Goal: Download file/media

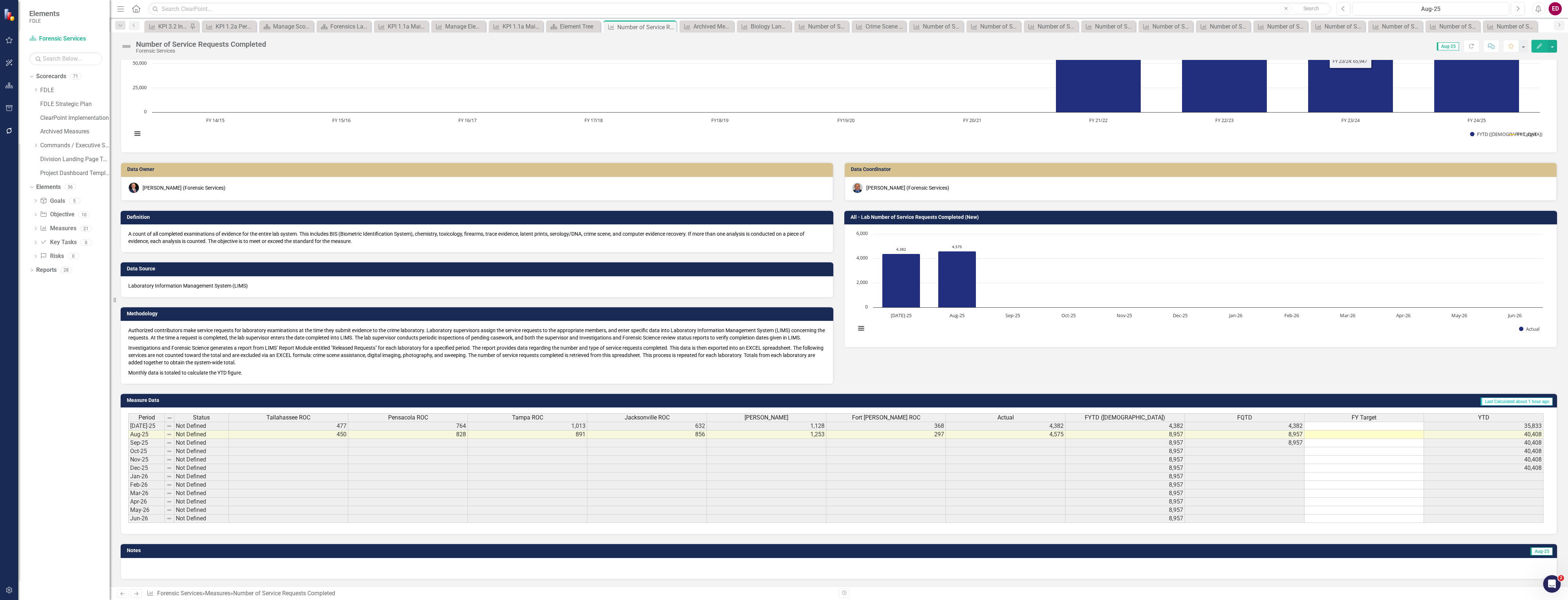
scroll to position [1, 0]
click at [547, 552] on h3 "Notes" at bounding box center [394, 550] width 536 height 5
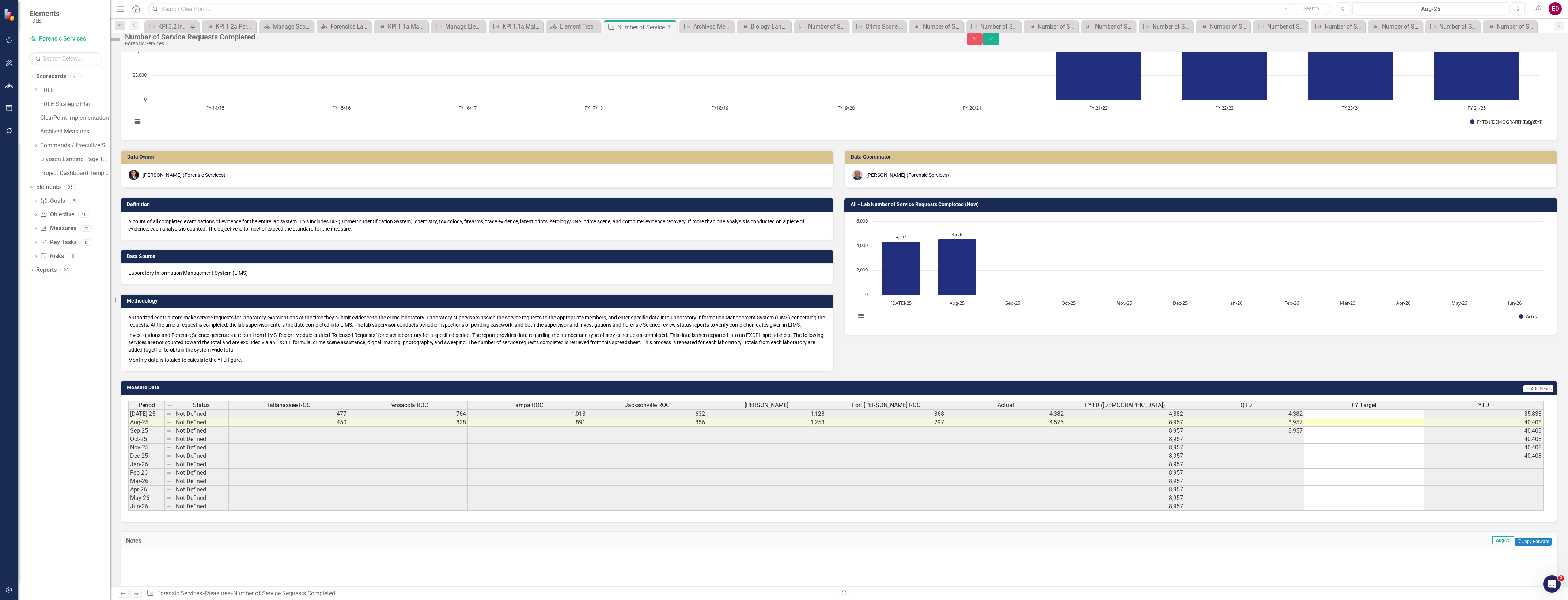
scroll to position [139, 0]
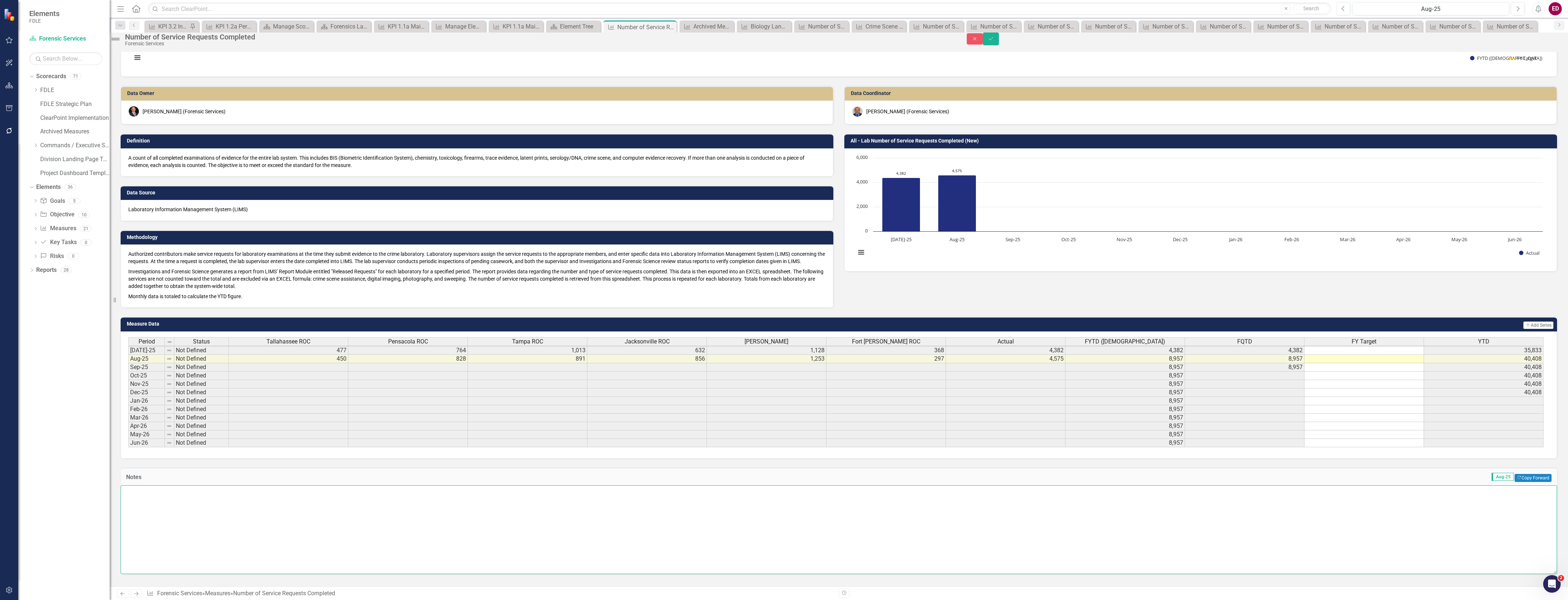
click at [1301, 504] on textarea at bounding box center [839, 529] width 1437 height 88
click at [978, 41] on icon "Close" at bounding box center [975, 38] width 7 height 5
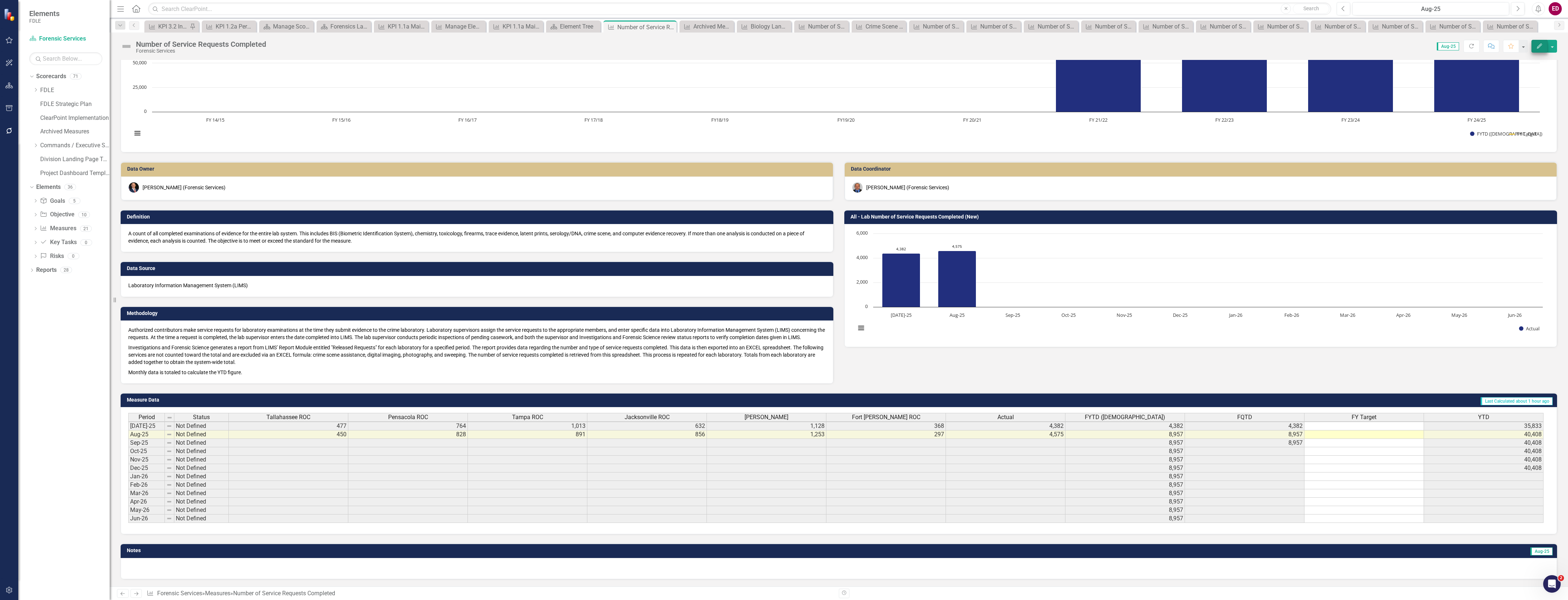
scroll to position [50, 0]
click at [1547, 41] on button "Edit" at bounding box center [1539, 46] width 16 height 13
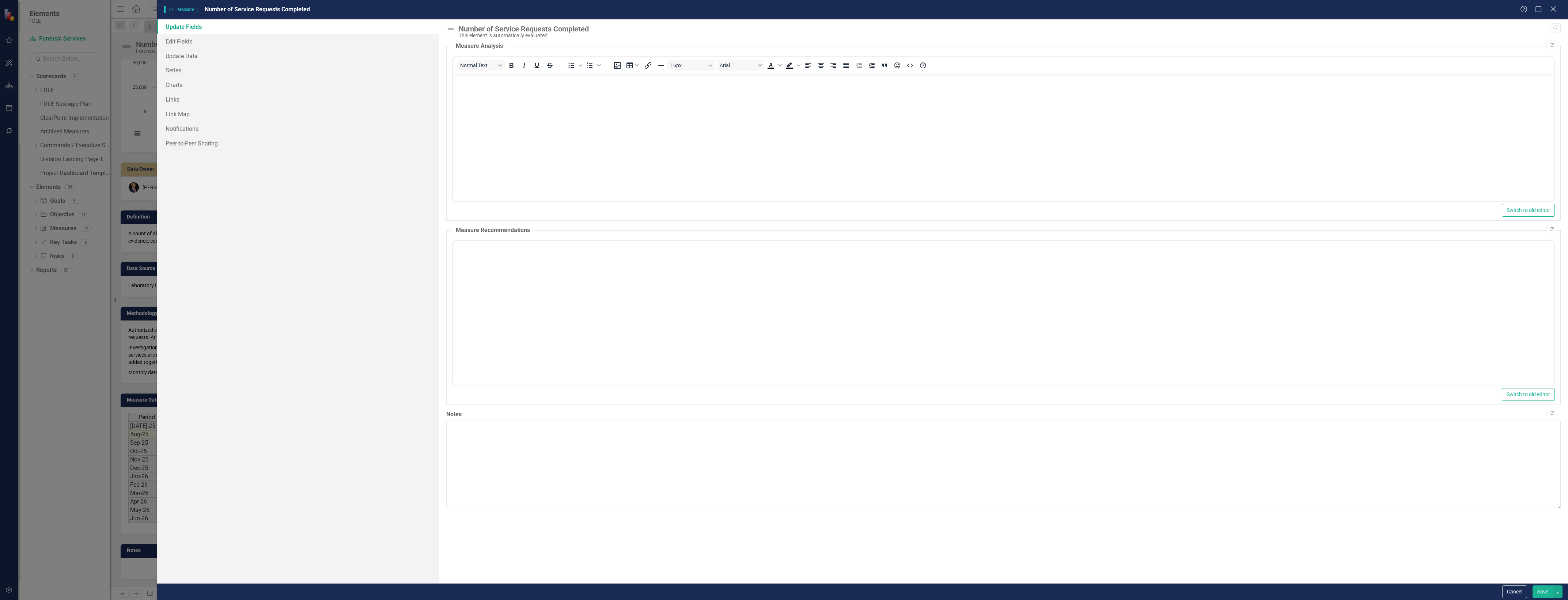
click at [1553, 12] on icon "Close" at bounding box center [1553, 9] width 9 height 7
click at [1553, 7] on div "Measure Measure Number of Service Requests Completed Help Maximize Close" at bounding box center [863, 10] width 1411 height 19
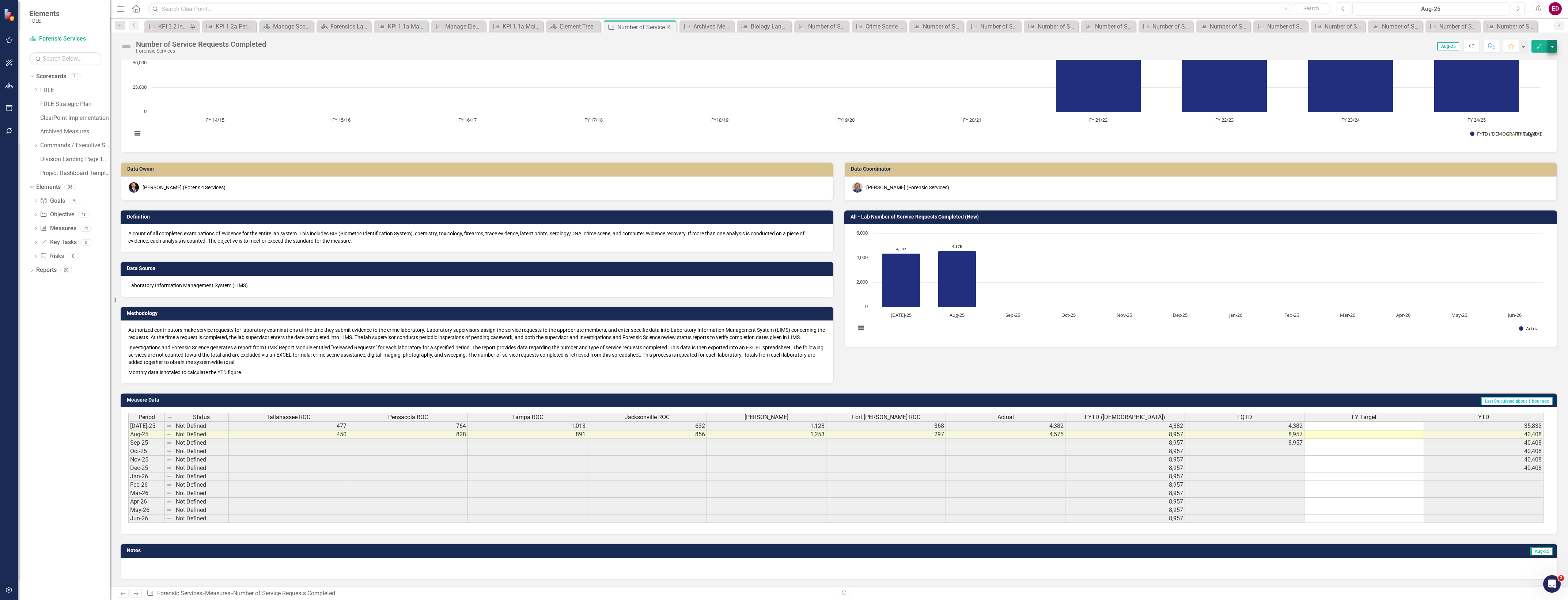
click at [1554, 44] on div "Number of Service Requests Completed Forensic Services Score: 0.00 Aug-25 Compl…" at bounding box center [839, 43] width 1458 height 22
click at [1552, 44] on button "button" at bounding box center [1552, 46] width 10 height 13
click at [1545, 71] on link "Edit Report Edit Layout" at bounding box center [1521, 74] width 71 height 13
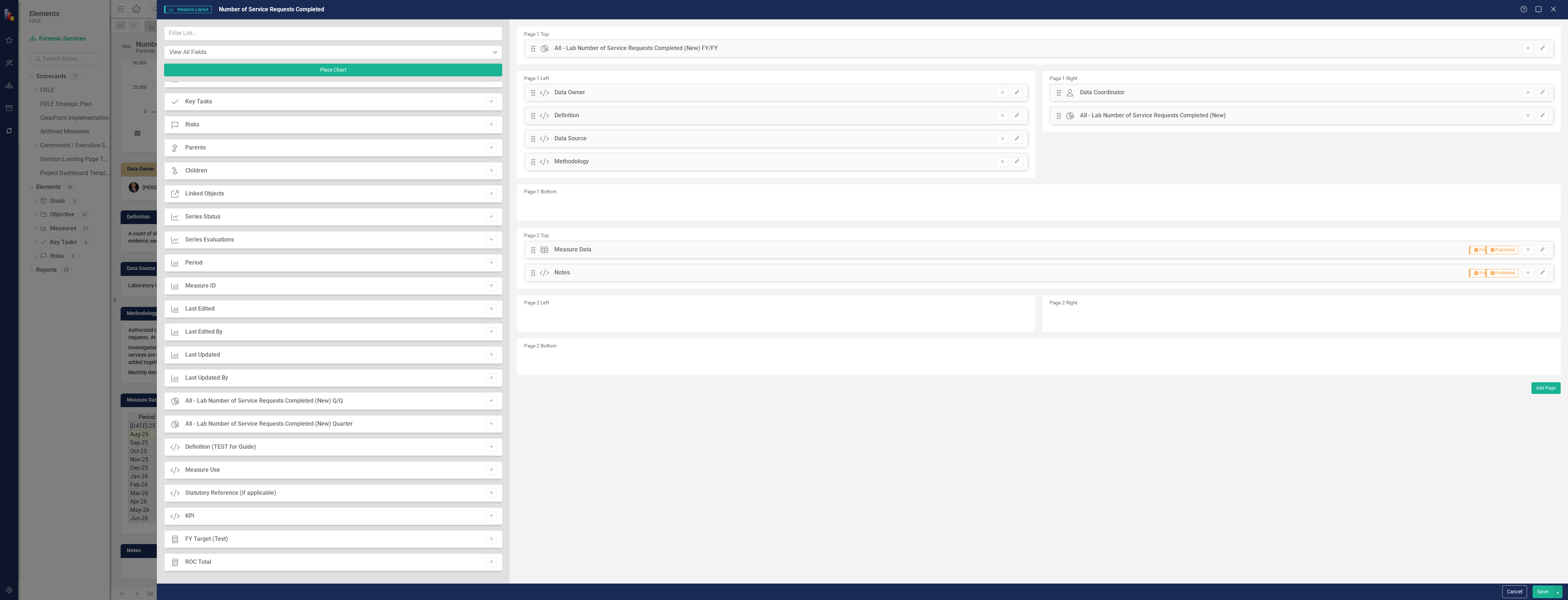
scroll to position [0, 0]
click at [1525, 590] on button "Cancel" at bounding box center [1514, 591] width 25 height 13
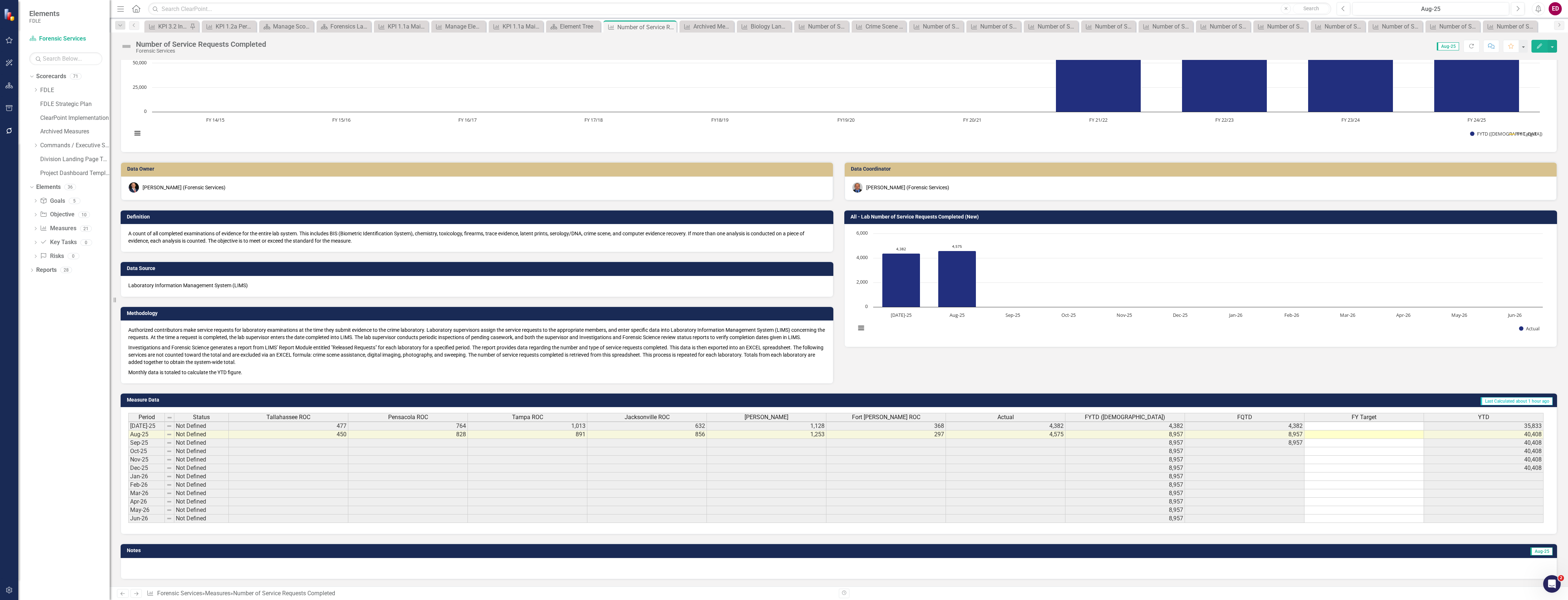
click at [4, 591] on button "button" at bounding box center [9, 590] width 16 height 15
click at [72, 117] on link "System Setup" at bounding box center [64, 113] width 91 height 9
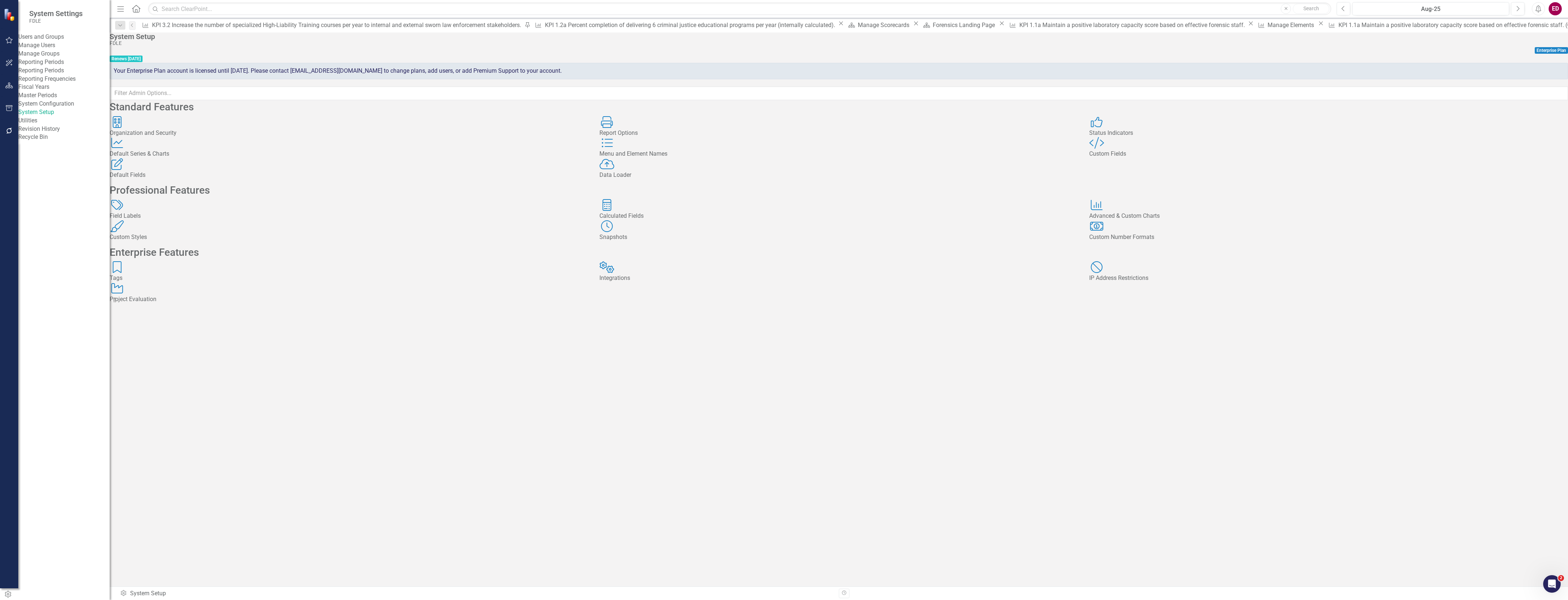
click at [1127, 158] on div "Custom Fields" at bounding box center [1328, 154] width 479 height 9
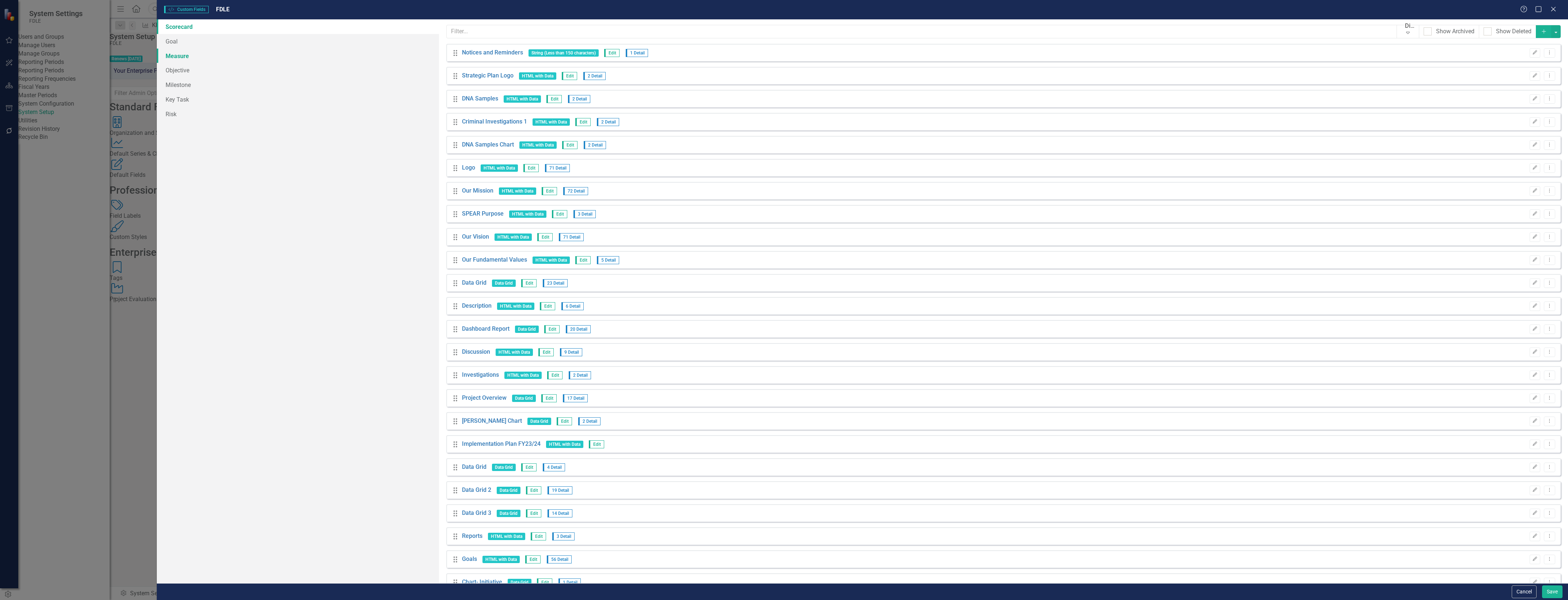
click at [227, 61] on link "Measure" at bounding box center [298, 56] width 282 height 15
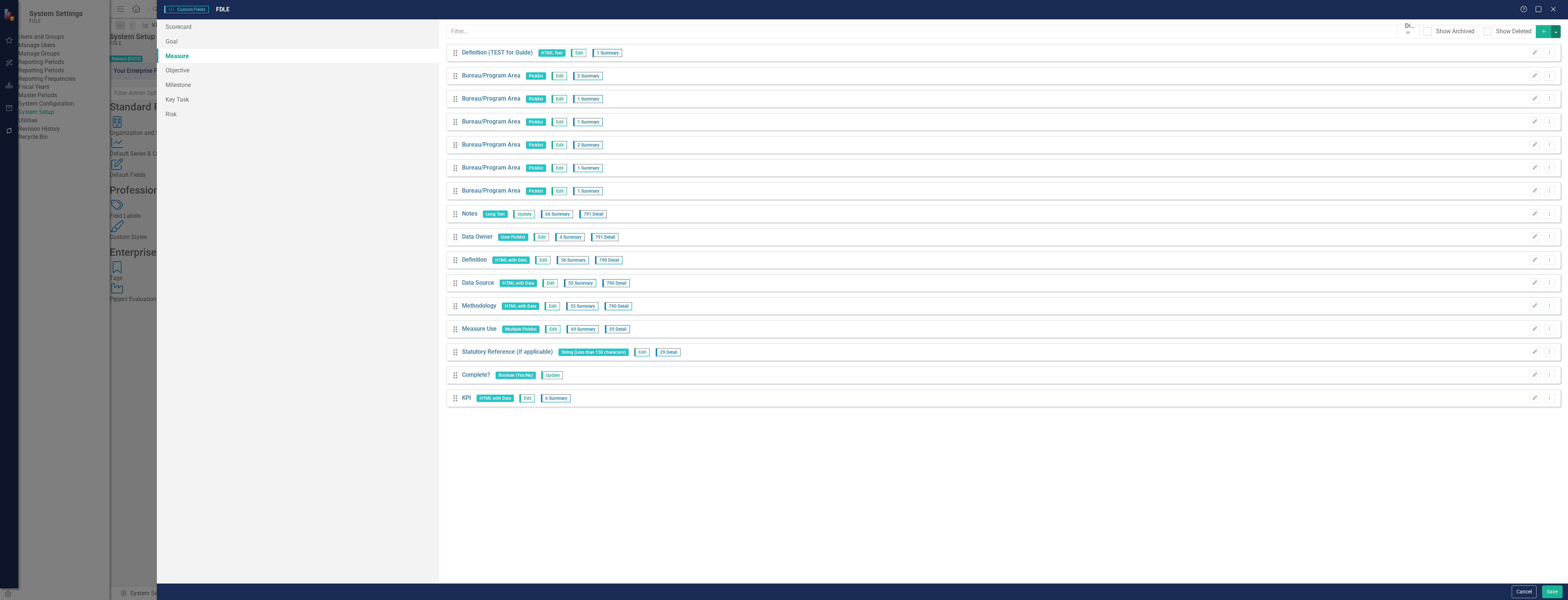
click at [1554, 28] on button "button" at bounding box center [1556, 31] width 10 height 13
click at [1543, 42] on link "Add Add Custom Field" at bounding box center [1525, 46] width 70 height 13
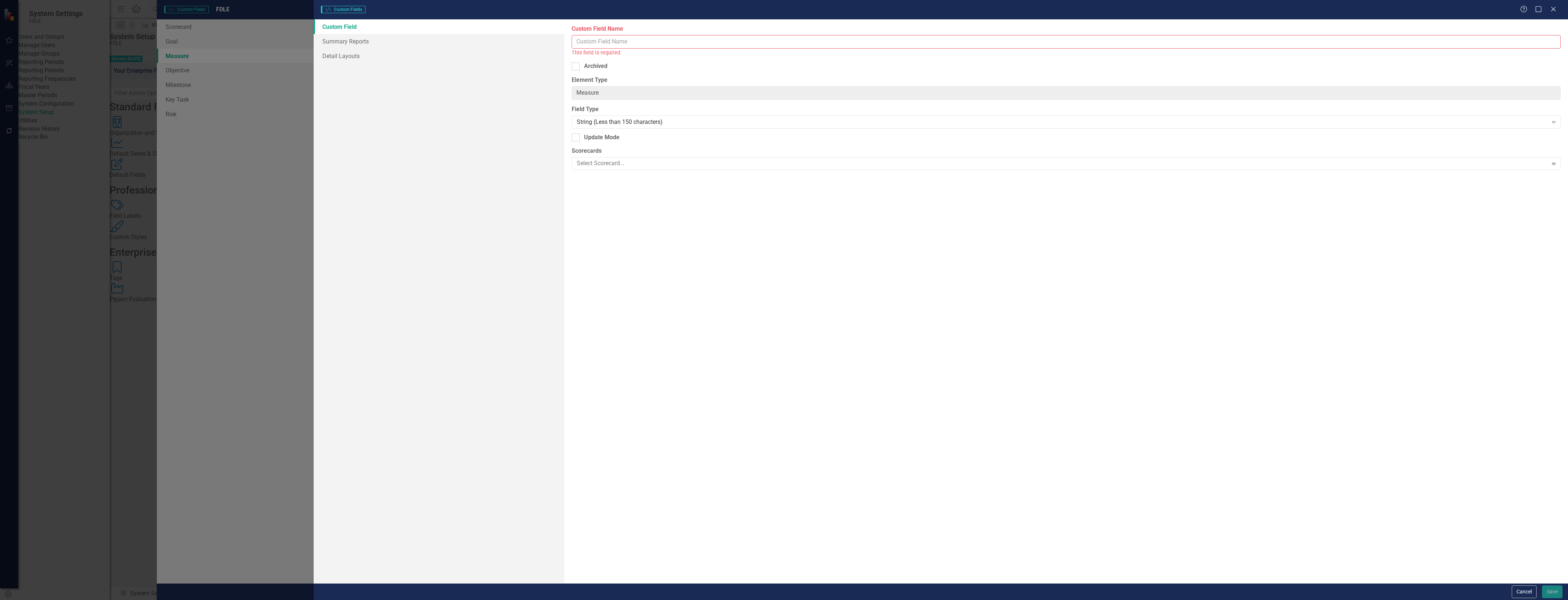
click at [647, 33] on label "Custom Field Name" at bounding box center [1066, 29] width 989 height 9
click at [647, 35] on input "Custom Field Name" at bounding box center [1066, 42] width 989 height 13
click at [662, 41] on input "Custom Field Name" at bounding box center [1066, 42] width 989 height 13
click at [1527, 599] on html "System Settings FDLE Users and Groups Manage Users Manage Groups Reporting Peri…" at bounding box center [784, 300] width 1568 height 600
click at [1527, 590] on button "Cancel" at bounding box center [1524, 591] width 25 height 13
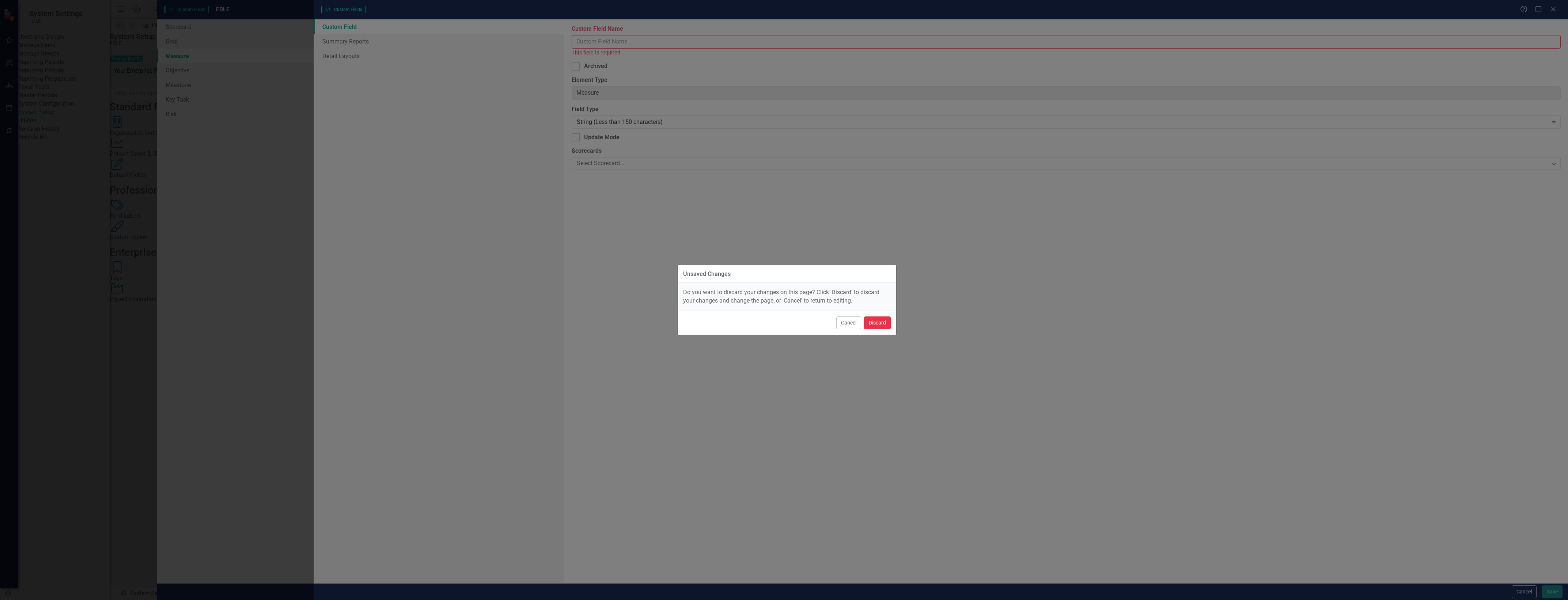
click at [877, 323] on button "Discard" at bounding box center [878, 323] width 27 height 13
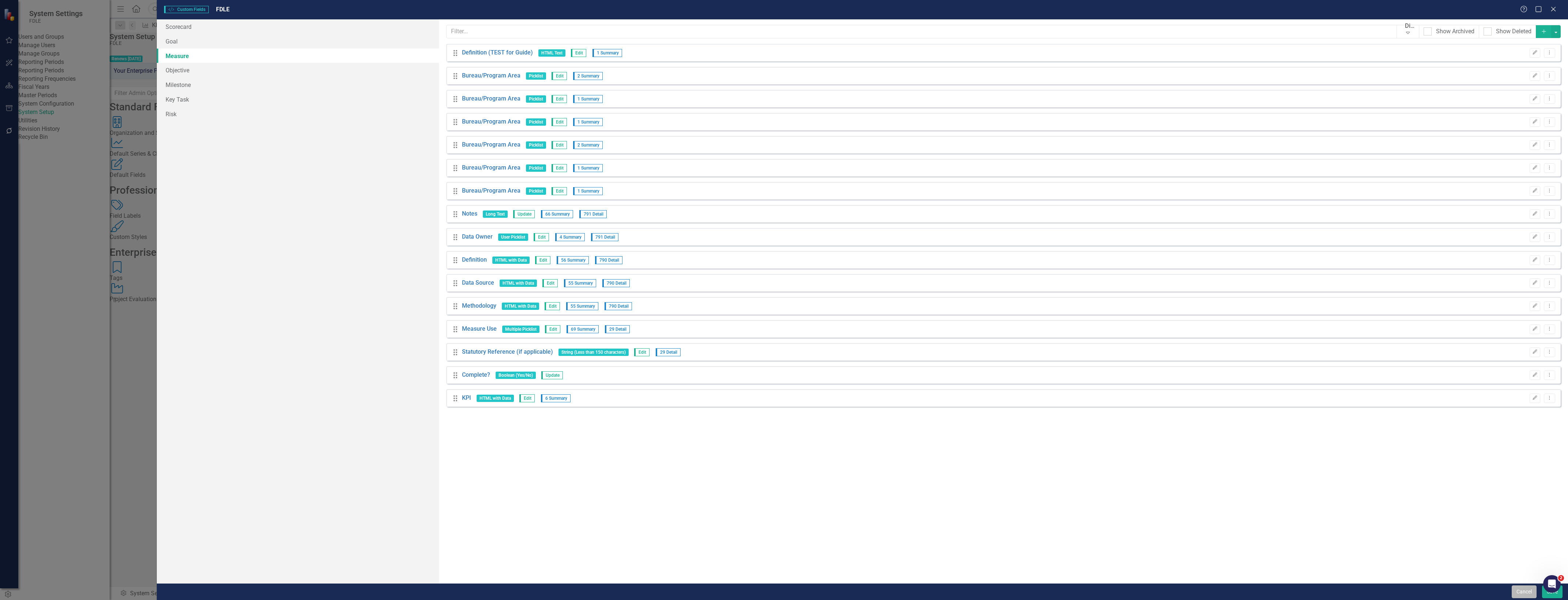
click at [1514, 588] on button "Cancel" at bounding box center [1524, 591] width 25 height 13
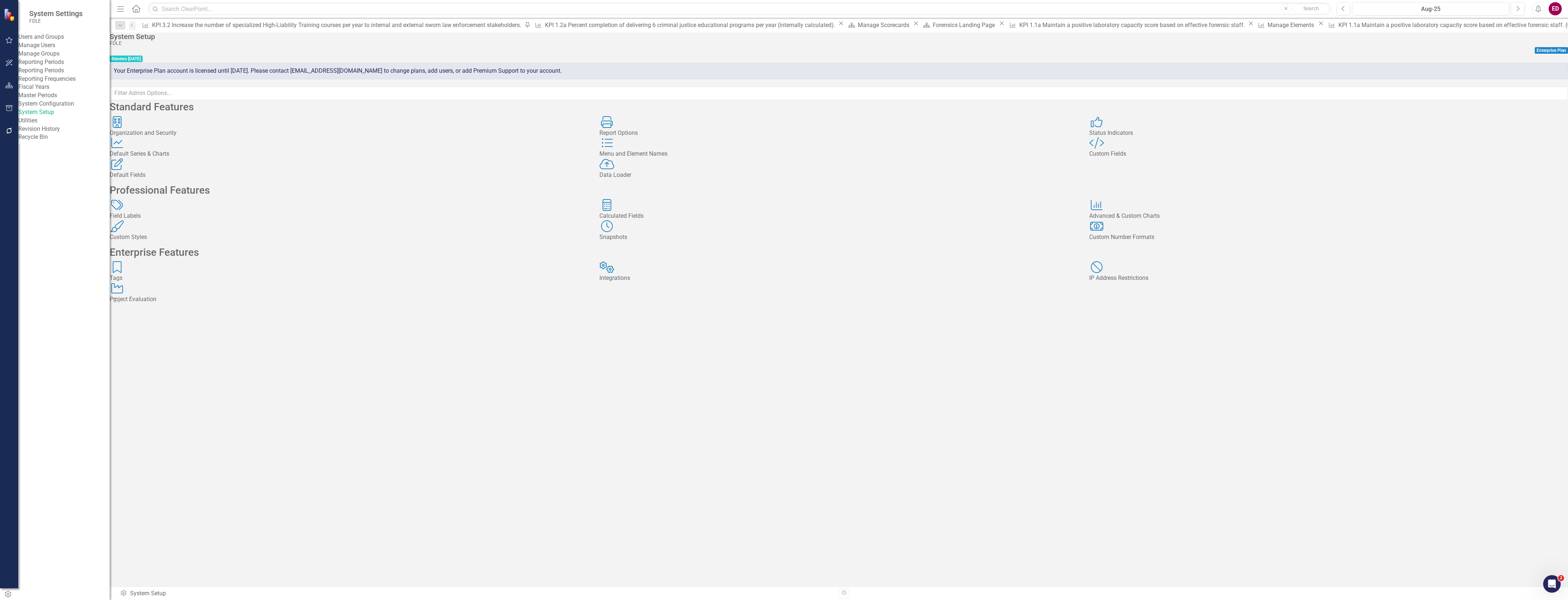
click at [8, 88] on icon "button" at bounding box center [9, 86] width 8 height 6
click at [29, 88] on div "Dropdown Scorecards 71 Dropdown FDLE Commissioner's Initiative Team Project Das…" at bounding box center [64, 335] width 91 height 529
click at [33, 91] on icon "Dropdown" at bounding box center [32, 91] width 5 height 4
click at [33, 79] on icon "Dropdown" at bounding box center [32, 77] width 5 height 4
click at [37, 144] on icon "Dropdown" at bounding box center [35, 145] width 5 height 4
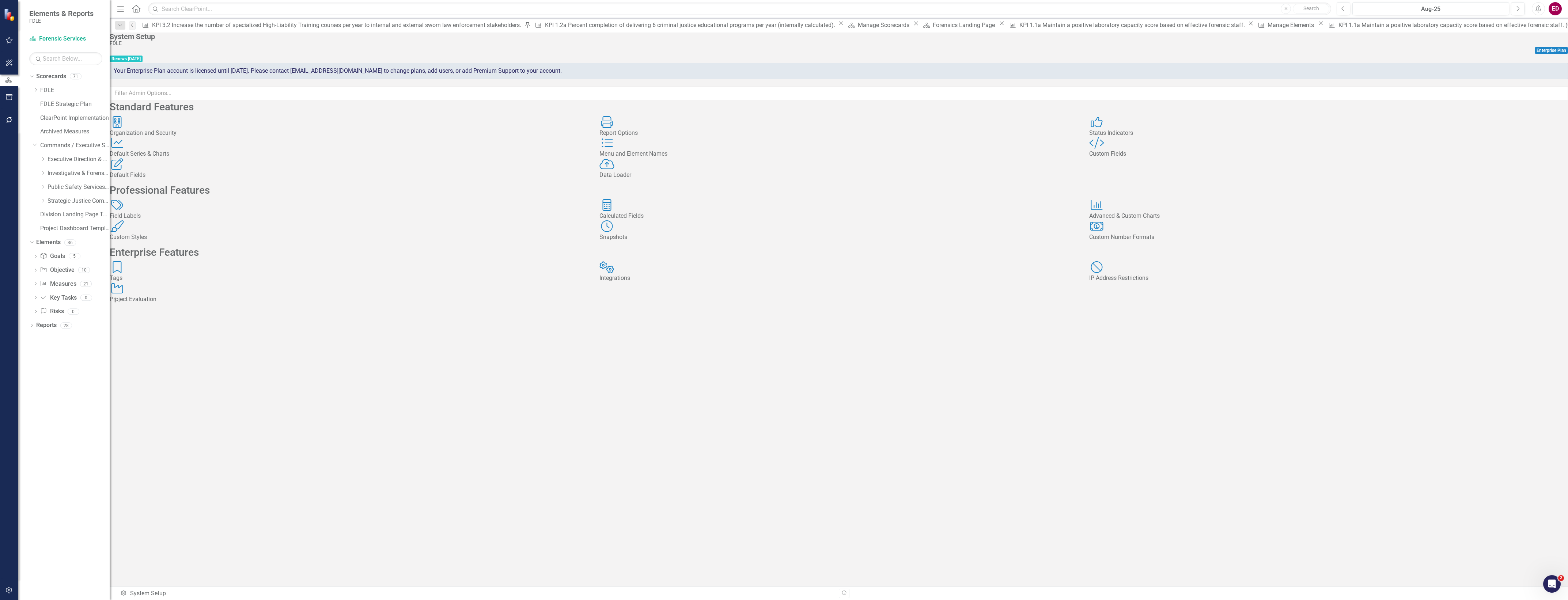
click at [40, 172] on div "Dropdown Investigative & Forensic Services Command" at bounding box center [71, 174] width 77 height 14
click at [41, 174] on icon "Dropdown" at bounding box center [43, 172] width 5 height 4
click at [51, 203] on div "Dropdown" at bounding box center [50, 201] width 5 height 6
click at [63, 203] on link "Investigations" at bounding box center [82, 201] width 55 height 9
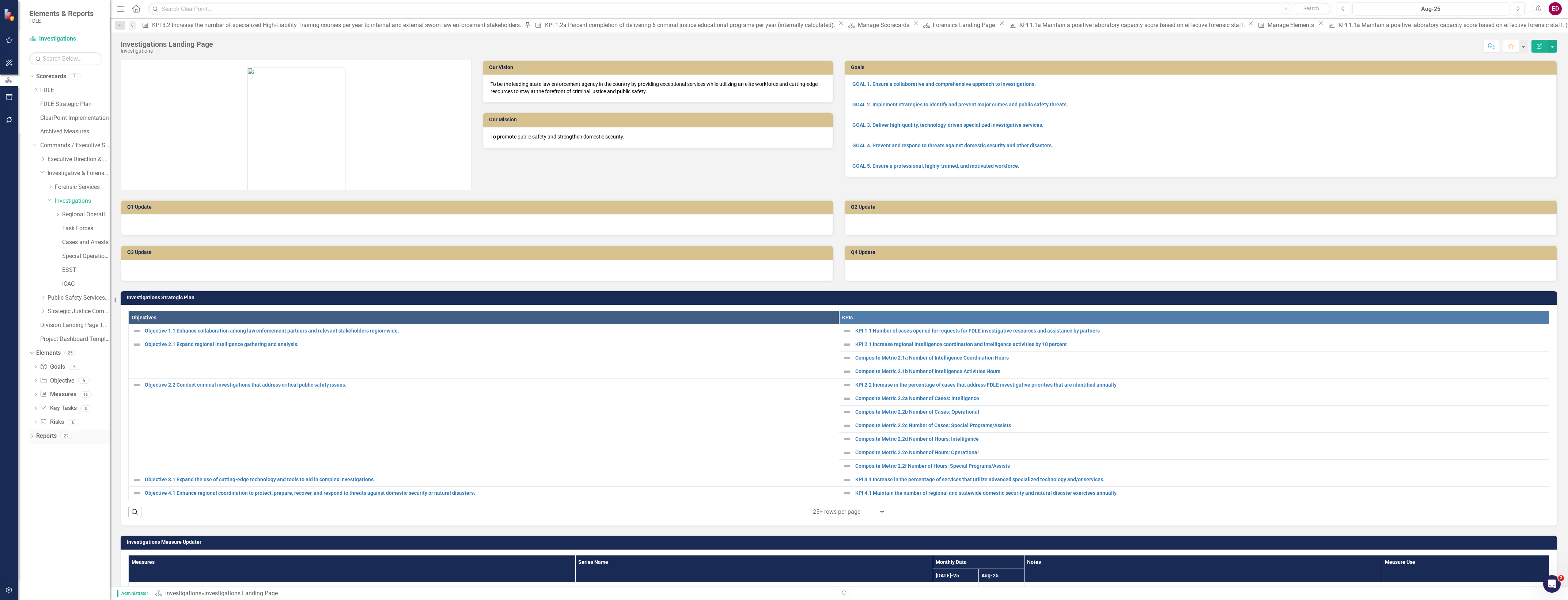
click at [30, 437] on icon "Dropdown" at bounding box center [32, 437] width 5 height 4
click at [33, 439] on div "Dropdown" at bounding box center [32, 437] width 5 height 4
click at [33, 397] on icon "Dropdown" at bounding box center [35, 395] width 5 height 4
click at [32, 592] on icon "Dropdown" at bounding box center [32, 593] width 5 height 4
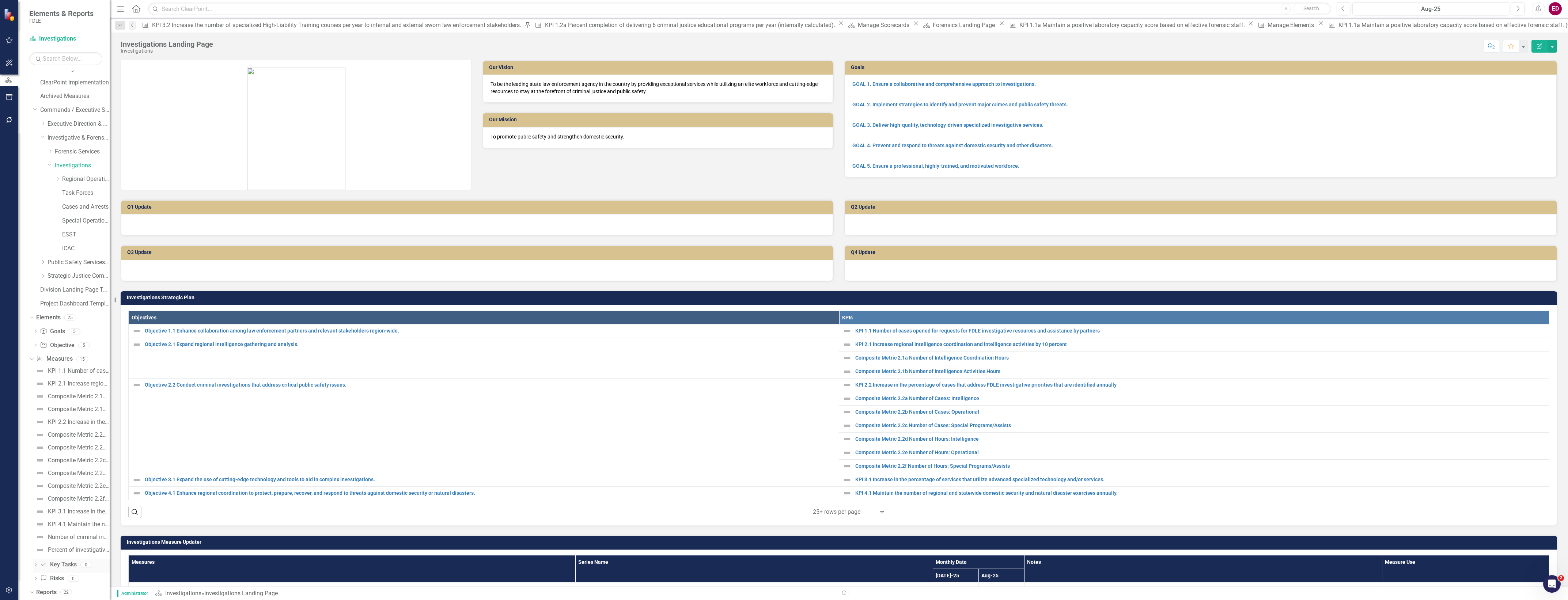
scroll to position [195, 0]
click at [33, 542] on icon "Dropdown" at bounding box center [35, 540] width 5 height 4
click at [97, 225] on link "Special Operations Team" at bounding box center [86, 227] width 47 height 9
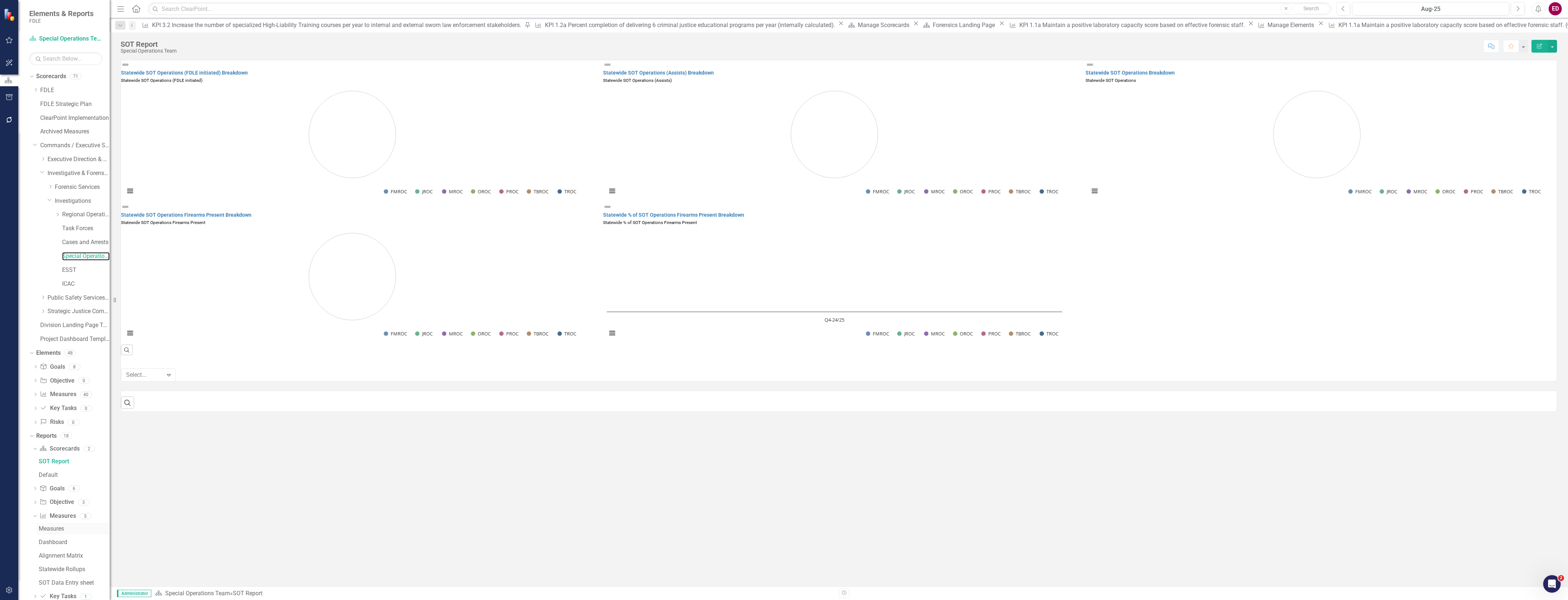
scroll to position [43, 0]
click at [85, 545] on link "SOT Data Entry sheet" at bounding box center [73, 540] width 72 height 12
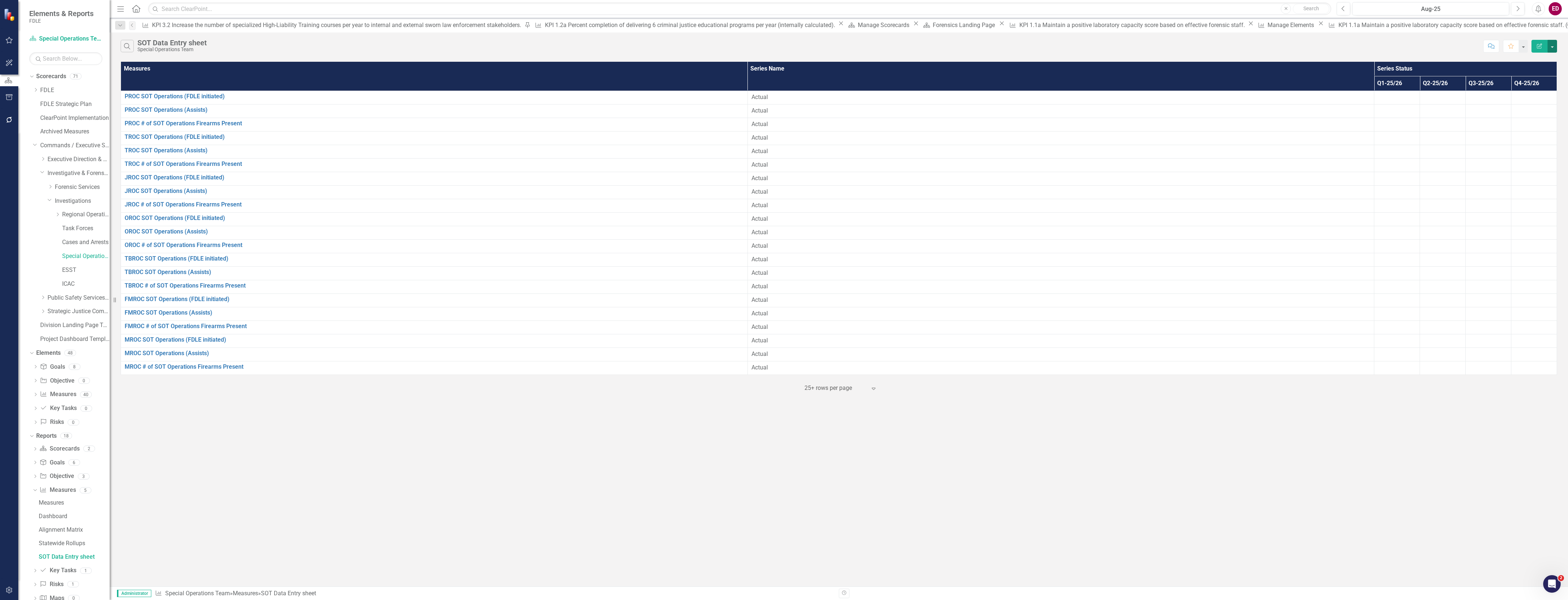
click at [1551, 47] on button "button" at bounding box center [1552, 46] width 10 height 13
click at [1549, 86] on link "Excel Export to Excel" at bounding box center [1528, 88] width 58 height 13
click at [779, 26] on span "Your export "SOT Data Entry sheet" is complete. Click here to download." at bounding box center [788, 25] width 81 height 25
click at [5, 123] on icon "button" at bounding box center [9, 120] width 8 height 6
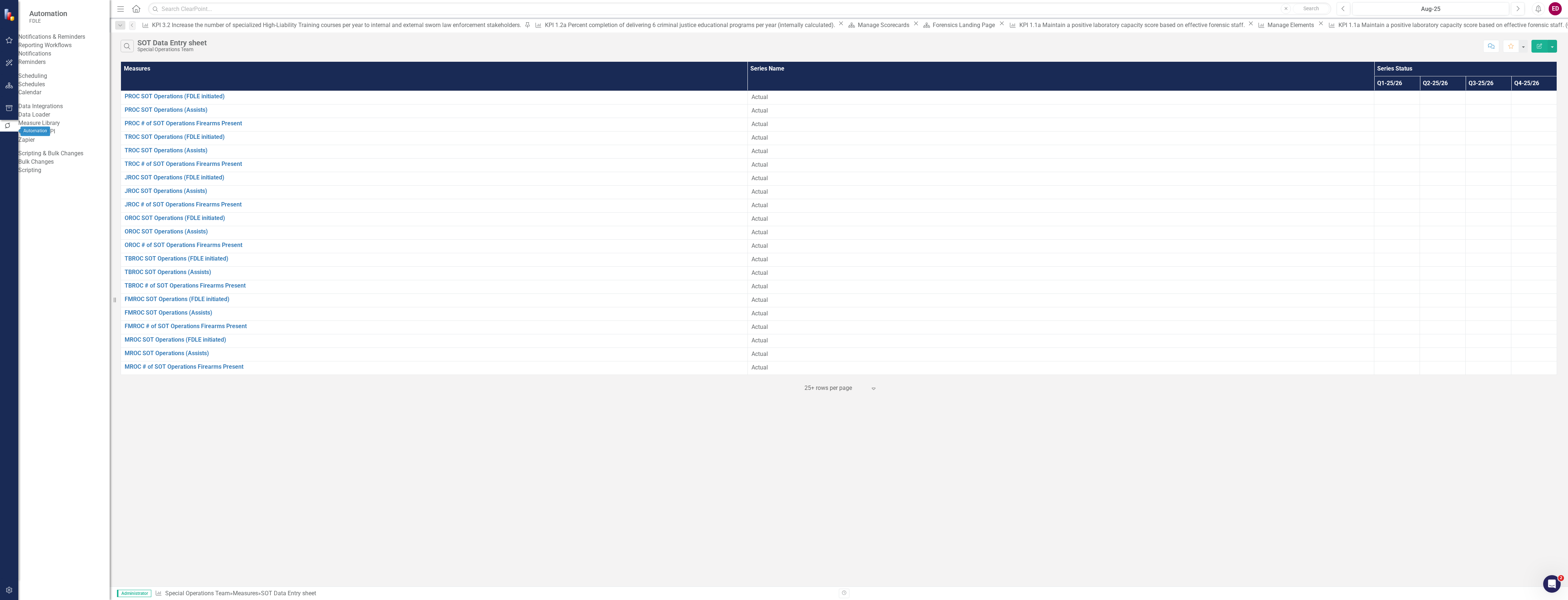
click at [11, 112] on button "button" at bounding box center [9, 108] width 16 height 15
click at [86, 91] on link "Page Exports" at bounding box center [64, 87] width 91 height 9
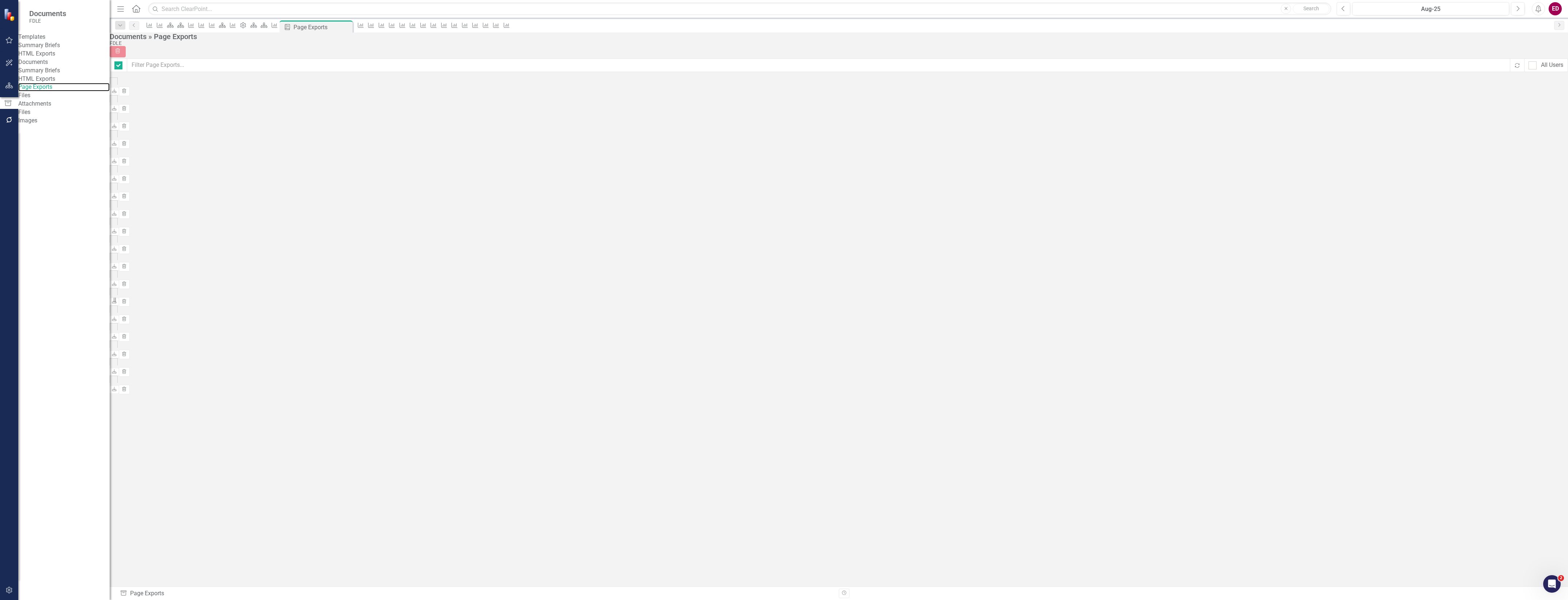
checkbox input "false"
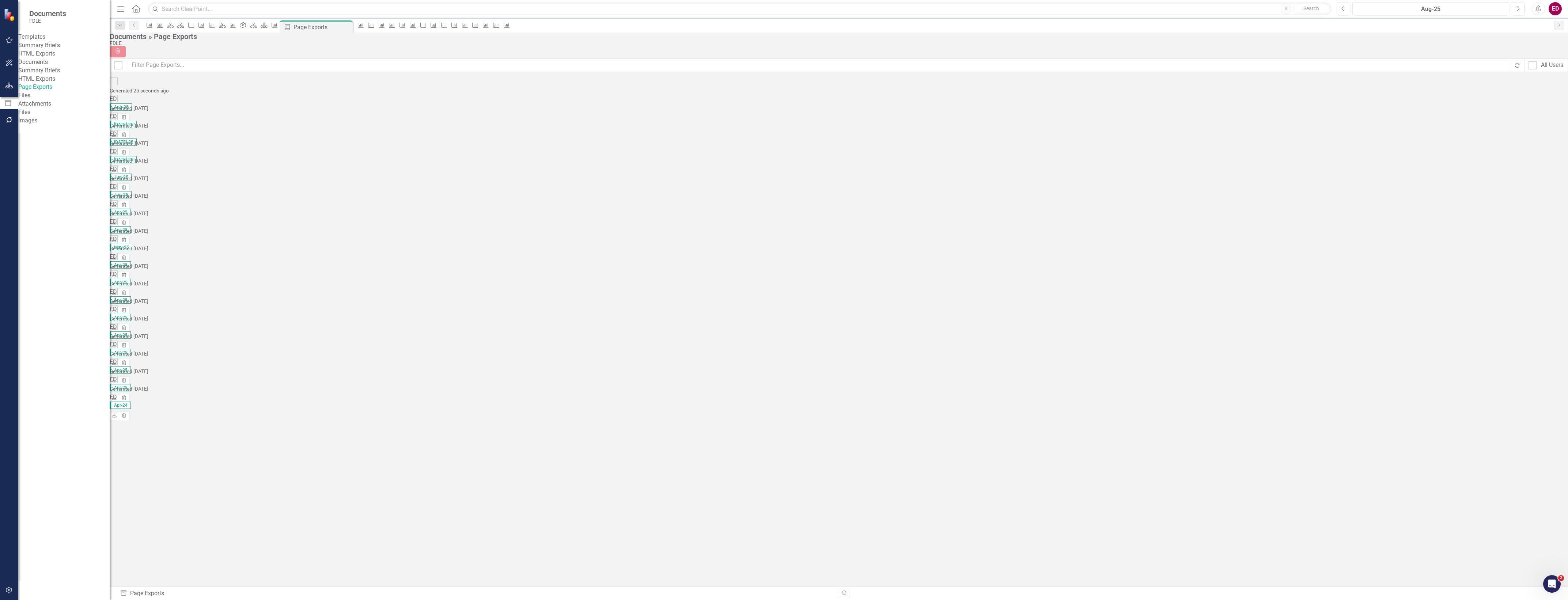
click at [175, 97] on link "SOT Data Entry sheet" at bounding box center [147, 100] width 56 height 7
